Goal: Find specific page/section: Find specific page/section

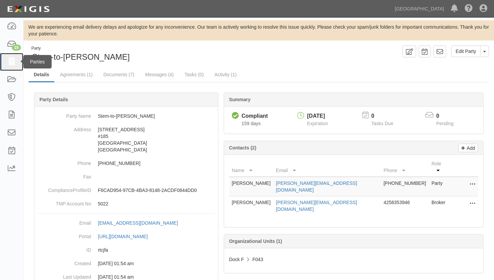
click at [9, 57] on link at bounding box center [11, 62] width 23 height 18
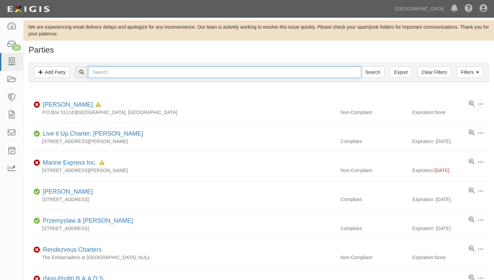
click at [117, 71] on input "text" at bounding box center [224, 71] width 273 height 11
type input "[DEMOGRAPHIC_DATA]"
click at [361, 66] on input "Search" at bounding box center [373, 71] width 24 height 11
